Goal: Book appointment/travel/reservation

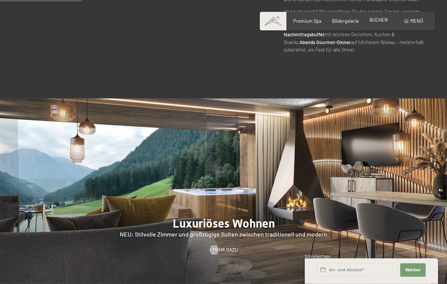
scroll to position [536, 0]
click at [381, 21] on span "BUCHEN" at bounding box center [378, 20] width 18 height 6
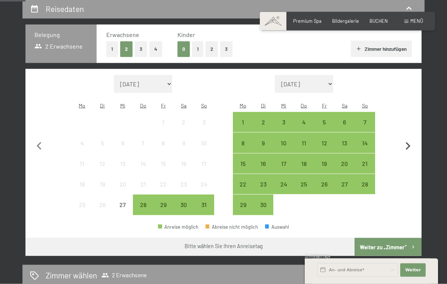
click at [408, 139] on icon "button" at bounding box center [408, 147] width 16 height 16
select select "[DATE]"
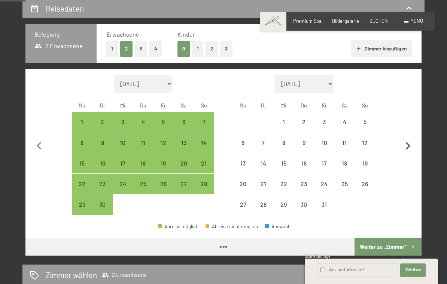
click at [408, 142] on icon "button" at bounding box center [408, 146] width 5 height 8
select select "[DATE]"
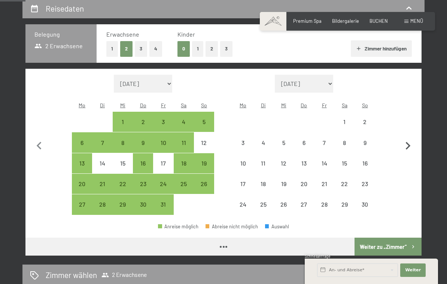
click at [410, 140] on icon "button" at bounding box center [408, 146] width 16 height 16
select select "[DATE]"
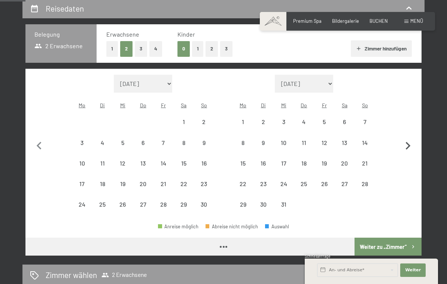
select select "[DATE]"
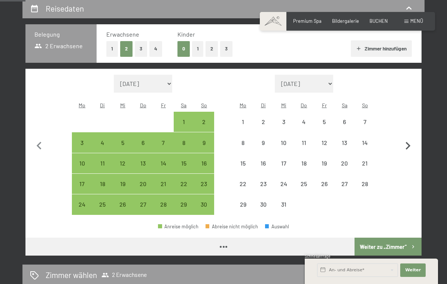
select select "[DATE]"
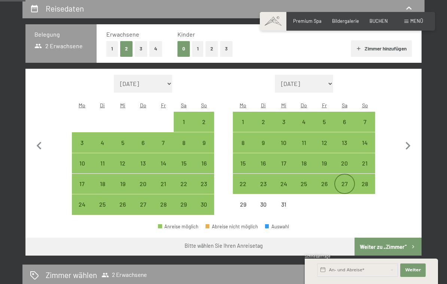
click at [345, 181] on div "27" at bounding box center [344, 190] width 19 height 19
select select "[DATE]"
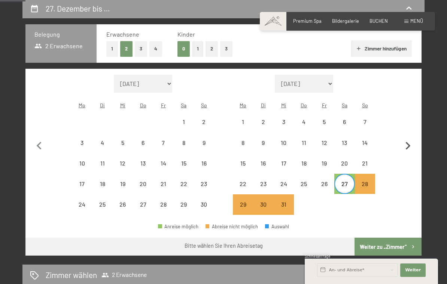
click at [406, 140] on icon "button" at bounding box center [408, 146] width 16 height 16
select select "[DATE]"
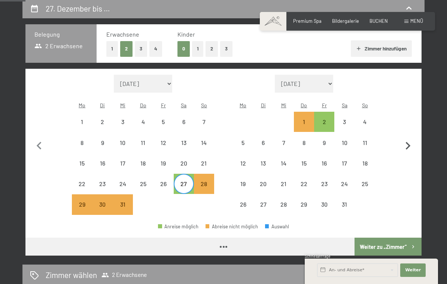
select select "[DATE]"
click at [343, 119] on div "3" at bounding box center [344, 128] width 19 height 19
select select "[DATE]"
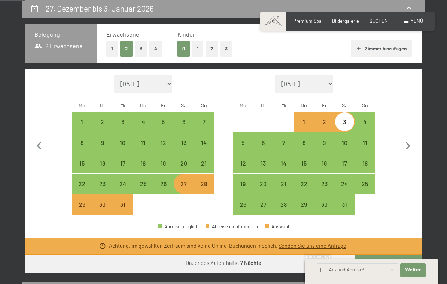
click at [332, 243] on link "Senden Sie uns eine Anfrage" at bounding box center [312, 246] width 68 height 6
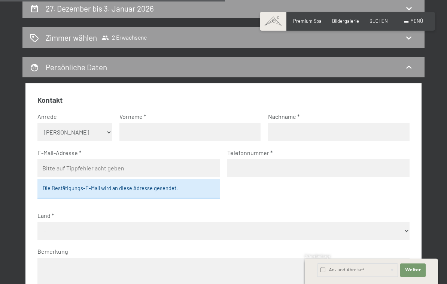
scroll to position [142, 0]
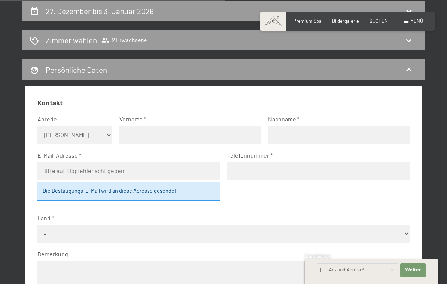
click at [101, 132] on select "Keine Angabe Frau [PERSON_NAME]" at bounding box center [74, 135] width 74 height 18
select select "m"
click at [147, 131] on input "text" at bounding box center [189, 135] width 141 height 18
type input "[PERSON_NAME]"
type input "Amann"
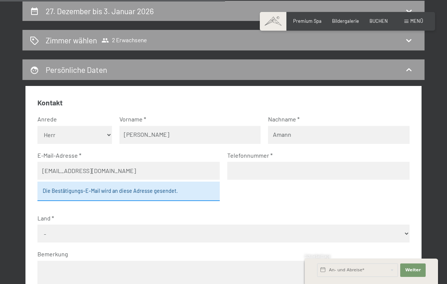
type input "[EMAIL_ADDRESS][DOMAIN_NAME]"
click at [288, 166] on input "tel" at bounding box center [318, 171] width 182 height 18
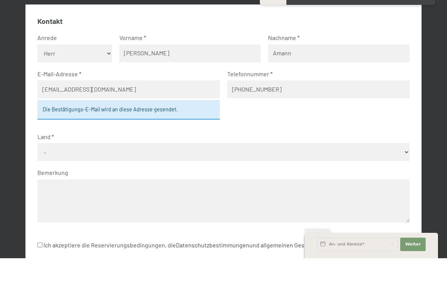
scroll to position [217, 0]
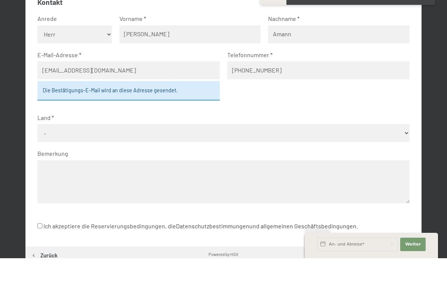
type input "[PHONE_NUMBER]"
click at [399, 150] on select "- [GEOGRAPHIC_DATA] [GEOGRAPHIC_DATA] [GEOGRAPHIC_DATA] [GEOGRAPHIC_DATA] [GEOG…" at bounding box center [223, 159] width 372 height 18
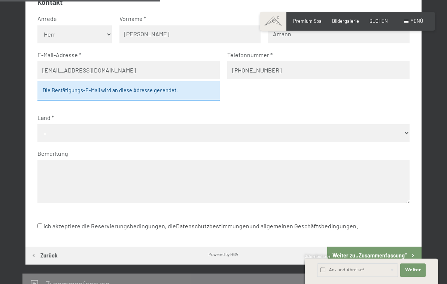
select select "CHE"
click at [41, 224] on input "Ich akzeptiere die Reservierungsbedingungen, die Datenschutzbestimmungen und al…" at bounding box center [39, 226] width 5 height 5
checkbox input "true"
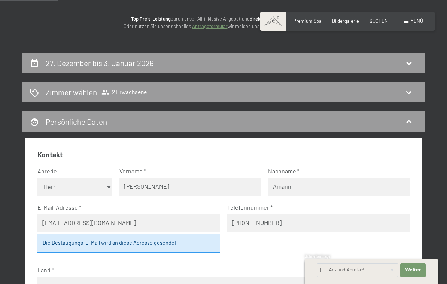
scroll to position [90, 0]
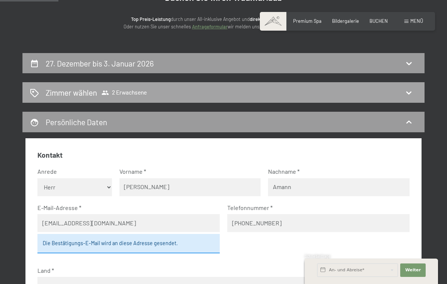
click at [410, 91] on icon at bounding box center [408, 92] width 9 height 9
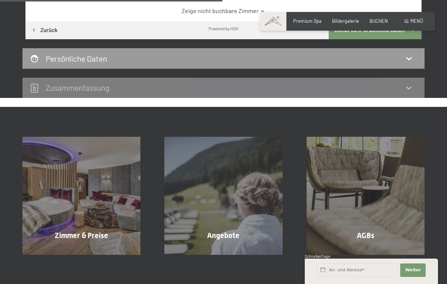
scroll to position [256, 0]
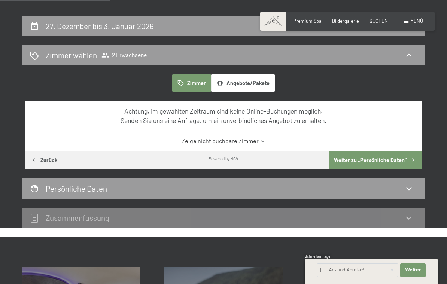
click at [398, 157] on button "Weiter zu „Persönliche Daten“" at bounding box center [375, 161] width 93 height 18
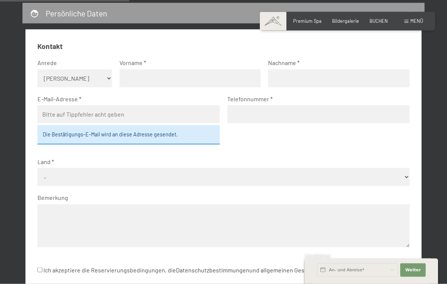
click at [97, 74] on select "Keine Angabe Frau [PERSON_NAME]" at bounding box center [74, 79] width 74 height 18
select select "m"
click at [149, 77] on input "text" at bounding box center [189, 78] width 141 height 18
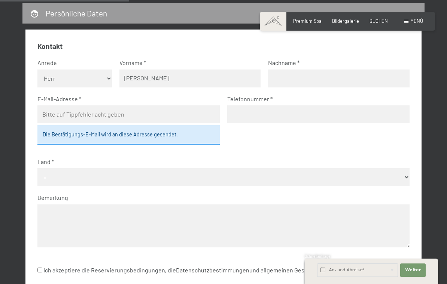
type input "[PERSON_NAME]"
type input "Amann"
type input "[EMAIL_ADDRESS][DOMAIN_NAME]"
click at [268, 111] on input "tel" at bounding box center [318, 115] width 182 height 18
type input "[PHONE_NUMBER]"
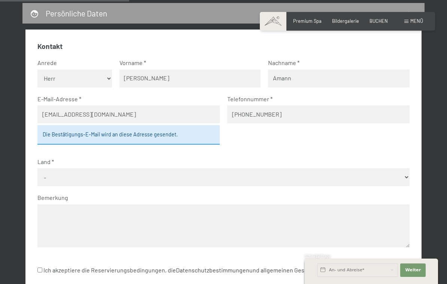
click at [86, 168] on select "- [GEOGRAPHIC_DATA] [GEOGRAPHIC_DATA] [GEOGRAPHIC_DATA] [GEOGRAPHIC_DATA] [GEOG…" at bounding box center [223, 177] width 372 height 18
select select "CHE"
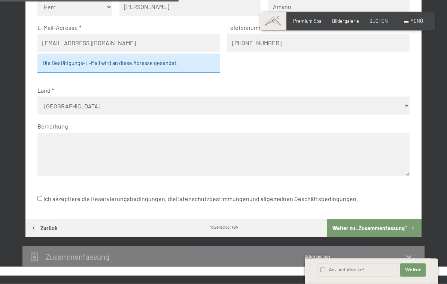
click at [39, 196] on input "Ich akzeptiere die Reservierungsbedingungen, die Datenschutzbestimmungen und al…" at bounding box center [39, 198] width 5 height 5
checkbox input "true"
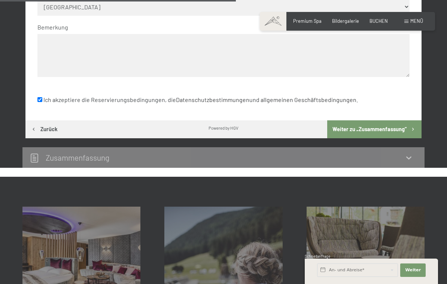
scroll to position [355, 0]
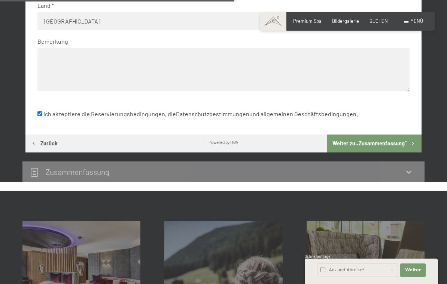
click at [397, 135] on button "Weiter zu „Zusammen­fassung“" at bounding box center [374, 144] width 94 height 18
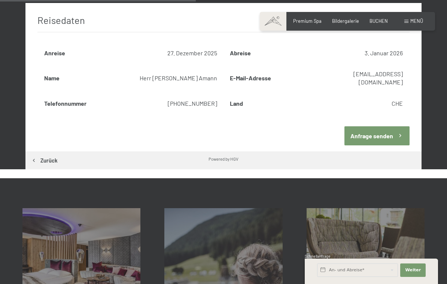
scroll to position [246, 0]
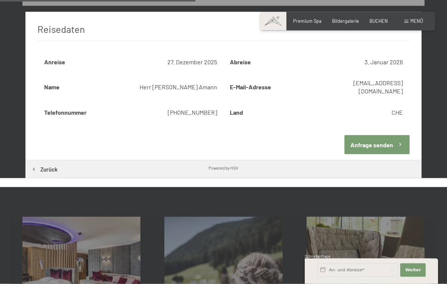
click at [438, 123] on div "27. Dezember bis 3. Januar 2026 [PERSON_NAME] [PERSON_NAME] 2 Erwachsene Persön…" at bounding box center [223, 38] width 447 height 282
click at [391, 135] on button "Anfrage senden" at bounding box center [376, 144] width 65 height 19
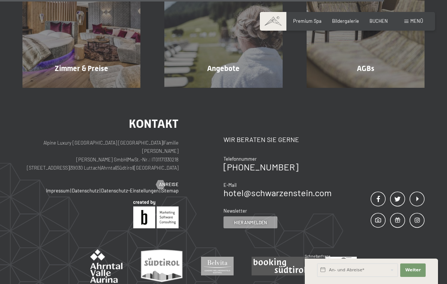
scroll to position [512, 0]
